Goal: Information Seeking & Learning: Learn about a topic

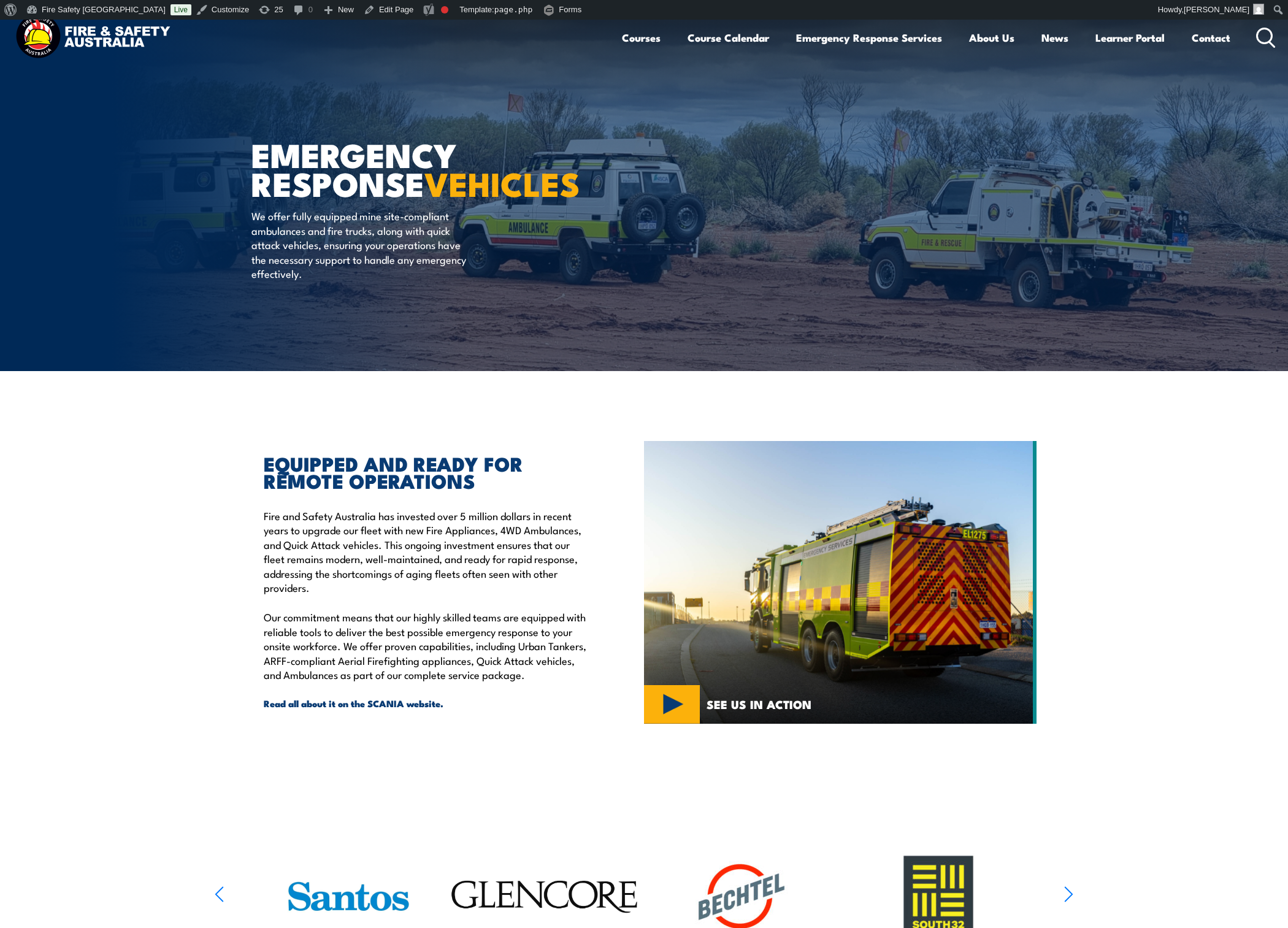
click at [1269, 36] on icon at bounding box center [1266, 37] width 20 height 20
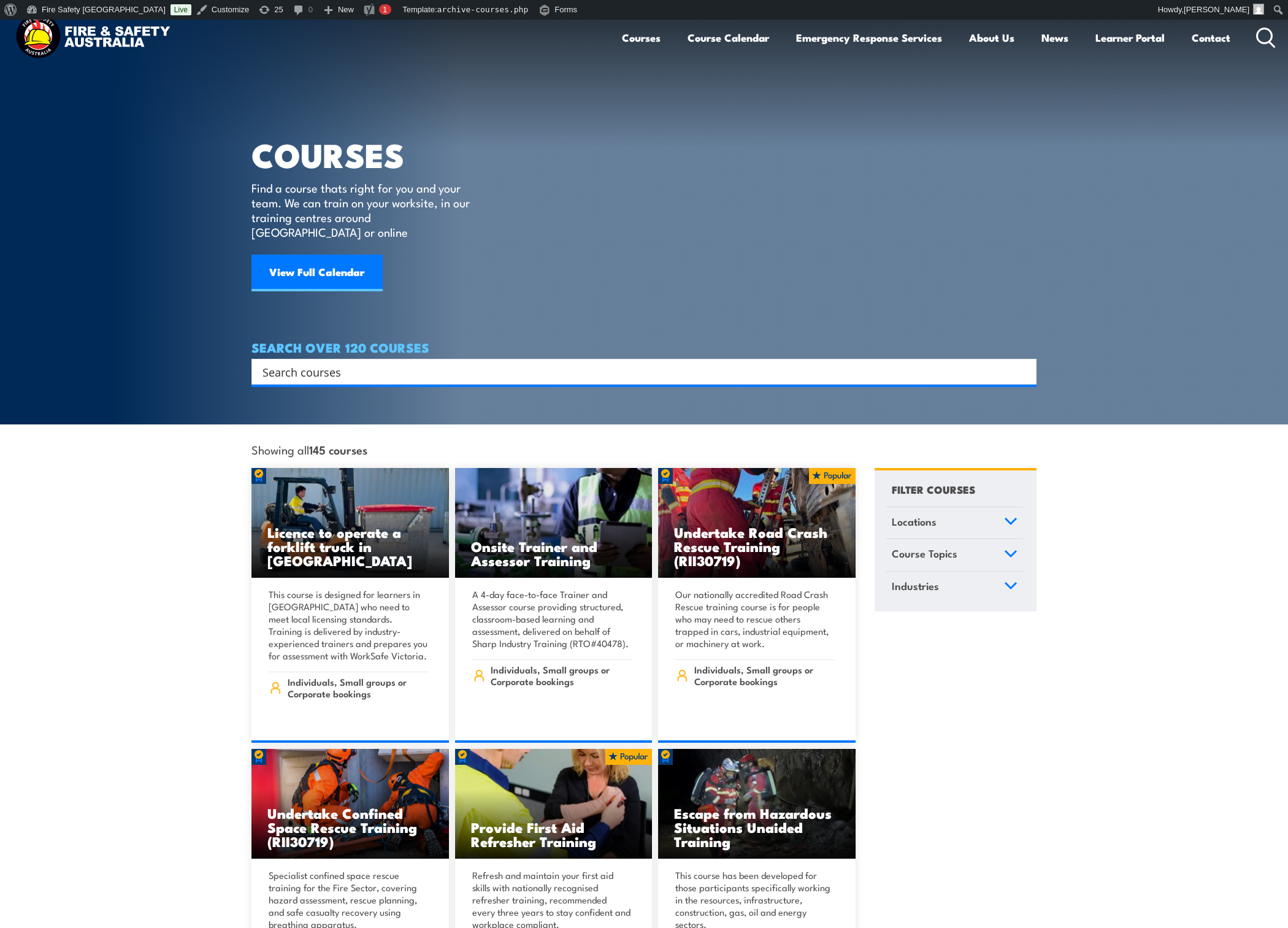
click at [522, 362] on input "Search input" at bounding box center [635, 372] width 747 height 18
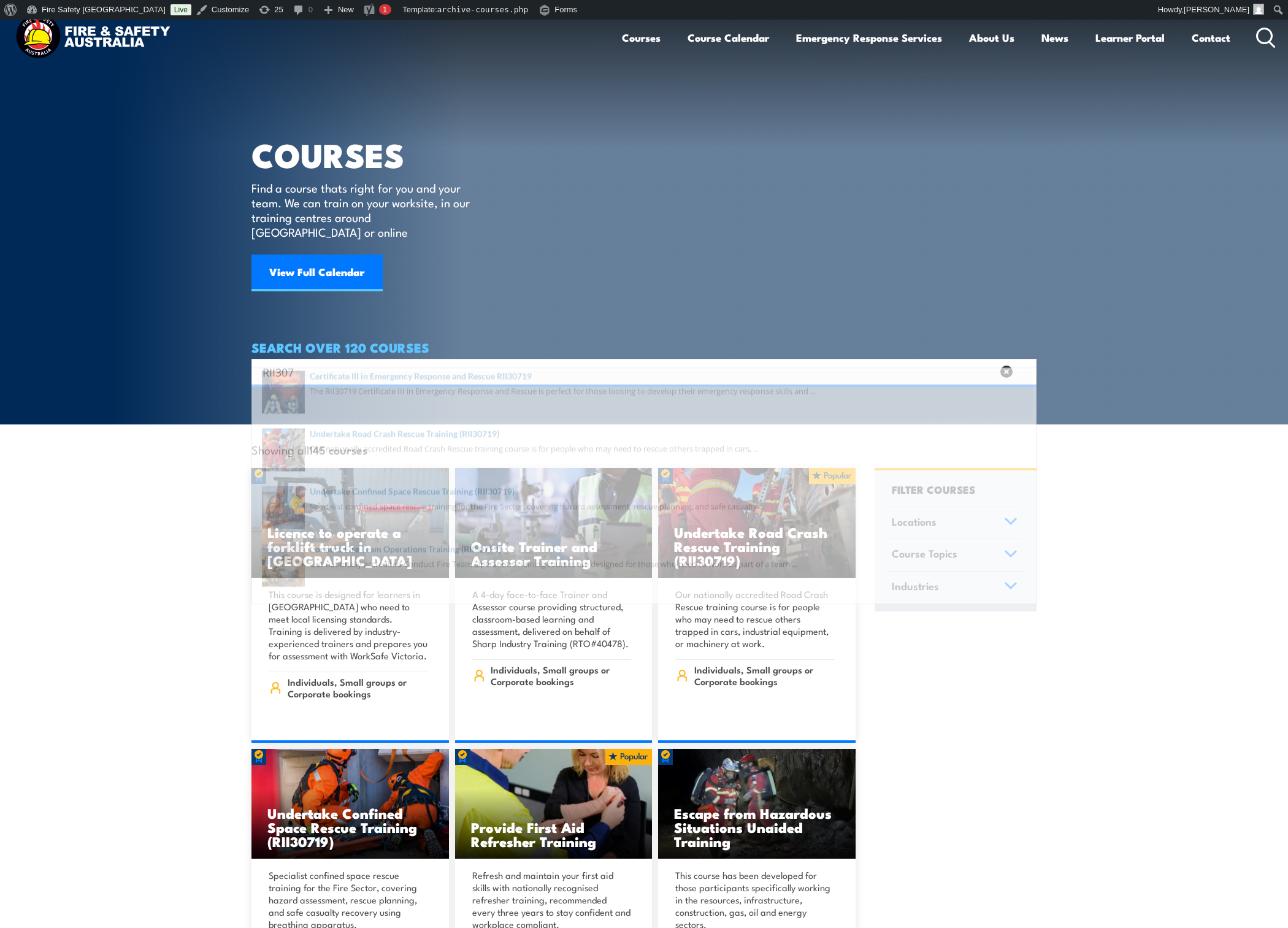
type input "RII307"
click at [464, 394] on span at bounding box center [644, 409] width 777 height 57
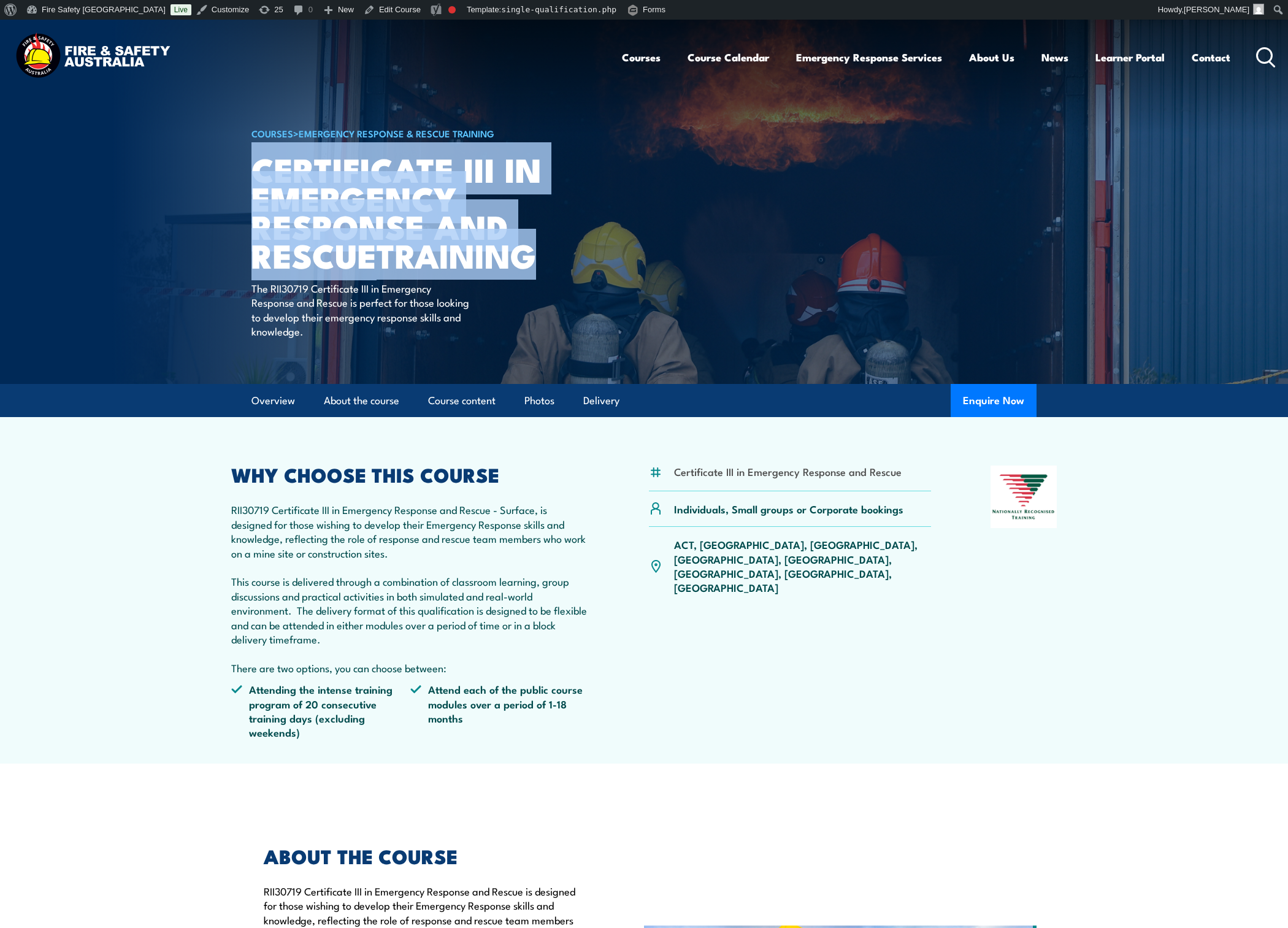
drag, startPoint x: 253, startPoint y: 170, endPoint x: 565, endPoint y: 253, distance: 322.9
click at [565, 253] on article "COURSES > Emergency Response & Rescue Training Certificate III in Emergency Res…" at bounding box center [644, 202] width 785 height 364
copy h1 "Certificate III in Emergency Response and Rescue TRAINING"
